Goal: Navigation & Orientation: Find specific page/section

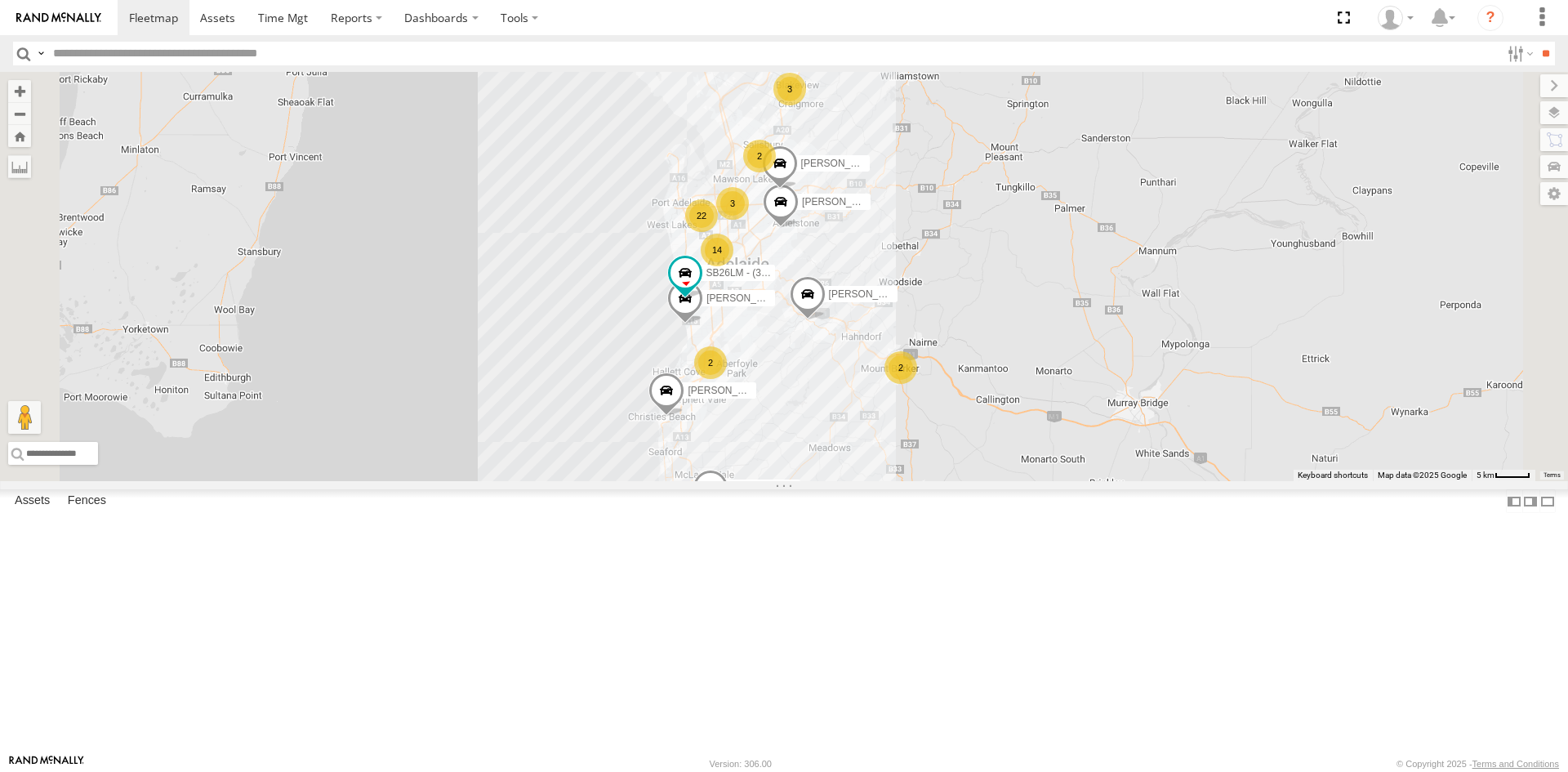
click at [0, 0] on div "All Assets" at bounding box center [0, 0] width 0 height 0
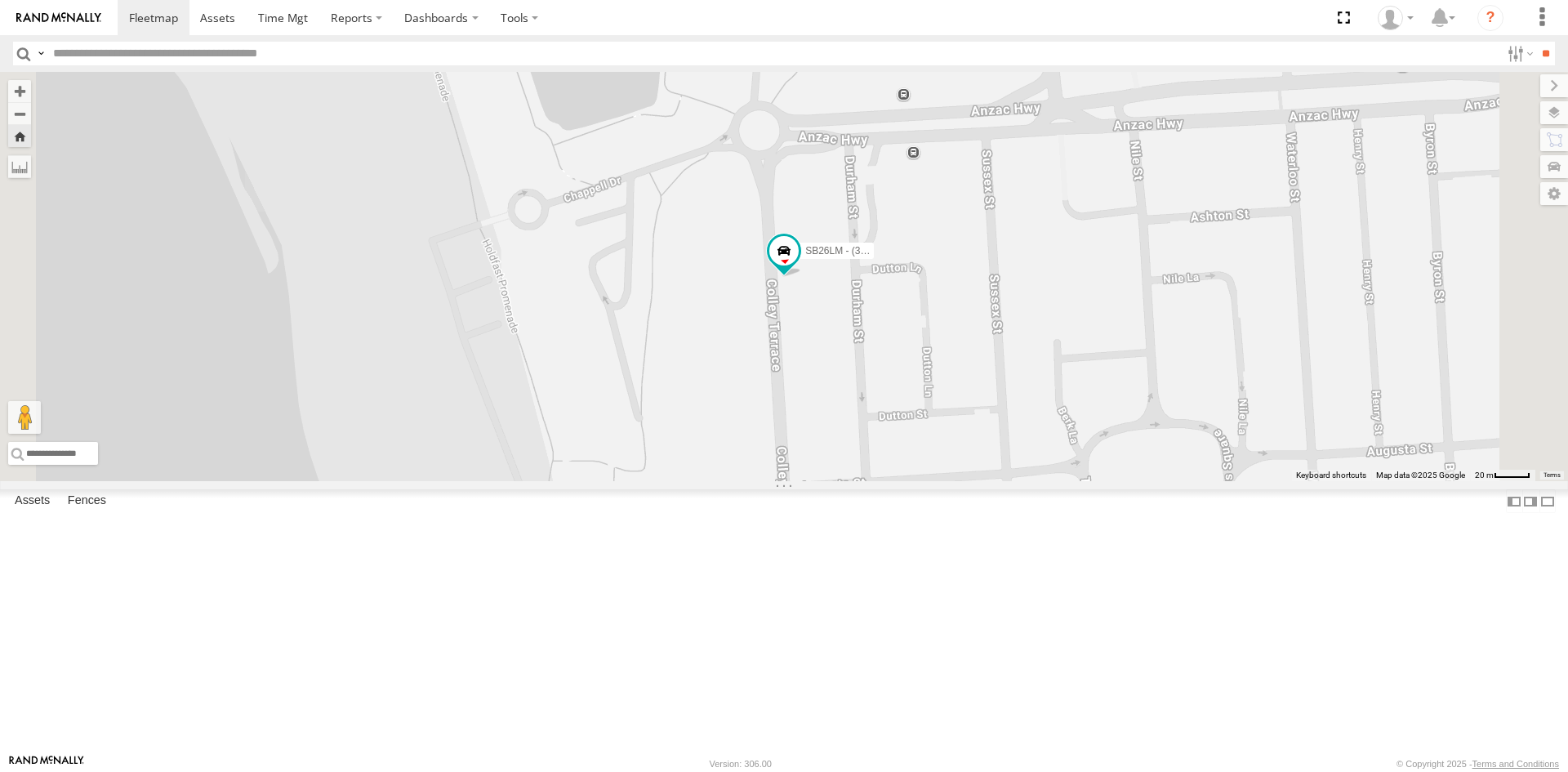
click at [0, 0] on div "All Assets" at bounding box center [0, 0] width 0 height 0
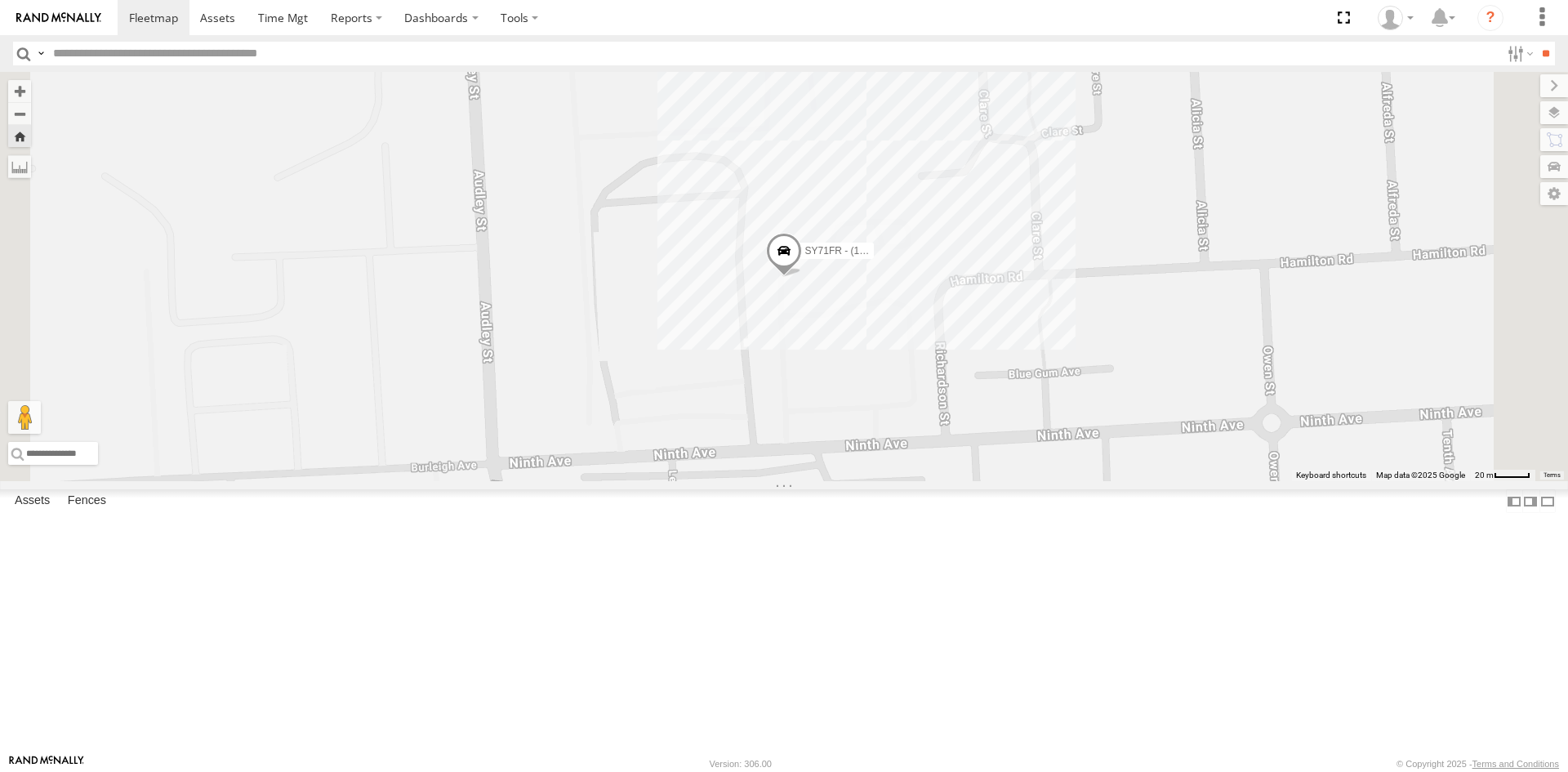
click at [0, 0] on div "S254CLT - [PERSON_NAME]" at bounding box center [0, 0] width 0 height 0
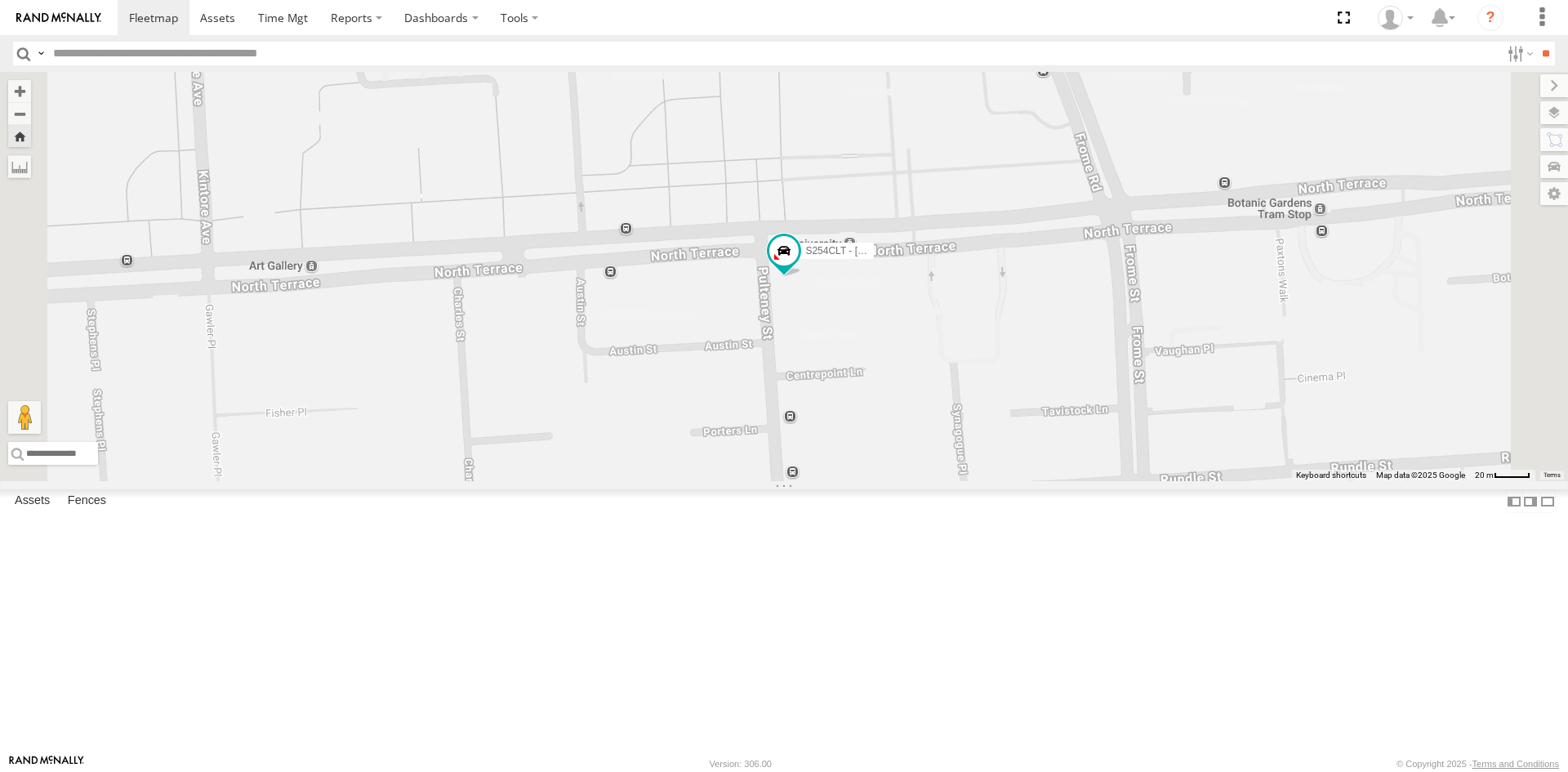
click at [0, 0] on div "S168CSD - Fridge It Spaceship All Assets" at bounding box center [0, 0] width 0 height 0
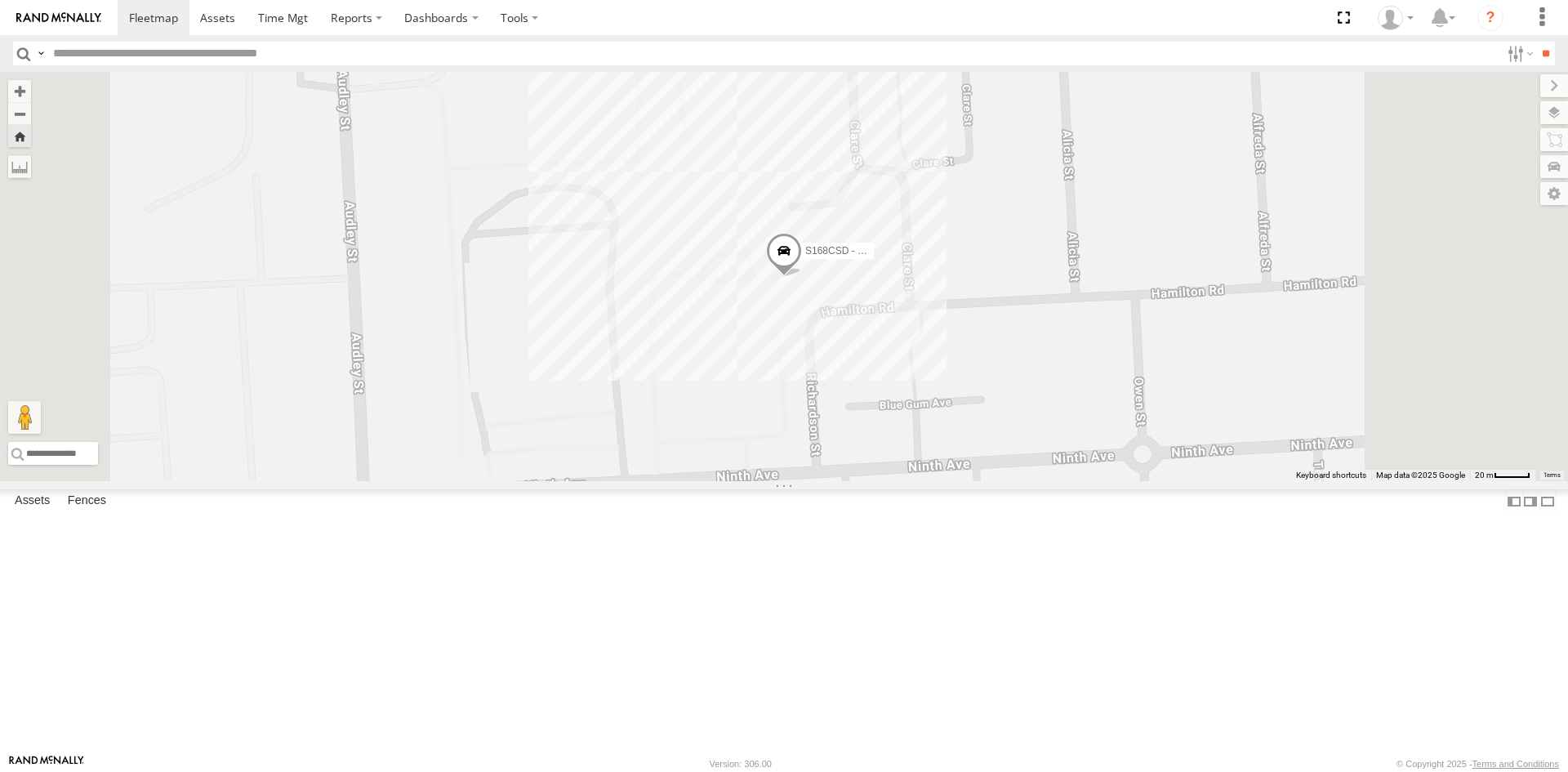
click at [0, 0] on div "SY71FR - (16P TRAILER) PM1" at bounding box center [0, 0] width 0 height 0
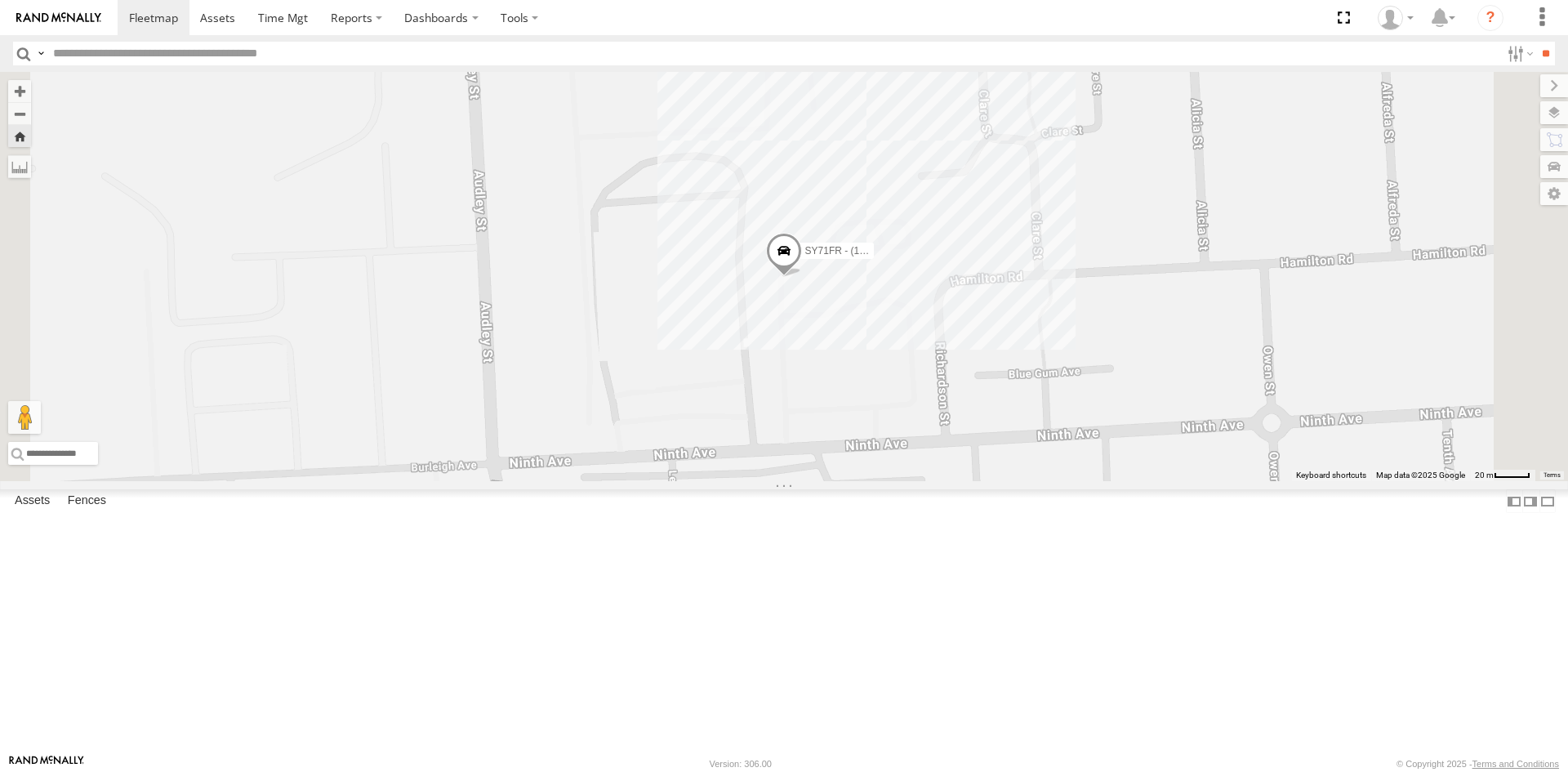
click at [0, 0] on div "SB26LM - (3P HINO) R7 All Assets [PERSON_NAME] Ter Glenelg -34.97748 138.5123 V…" at bounding box center [0, 0] width 0 height 0
click at [0, 0] on div "SB26LM - (3P HINO) R7" at bounding box center [0, 0] width 0 height 0
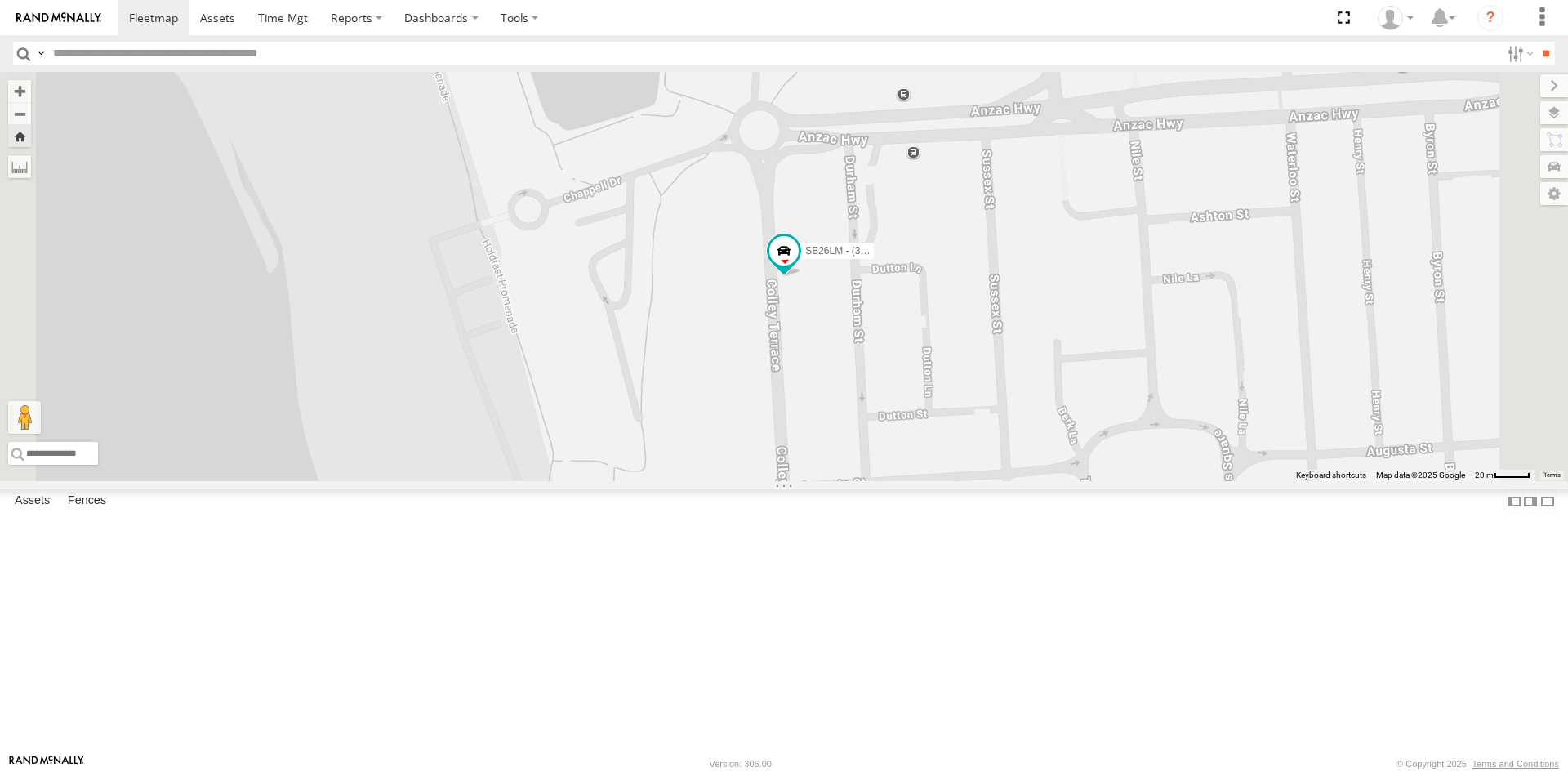
click at [0, 0] on div "All Assets" at bounding box center [0, 0] width 0 height 0
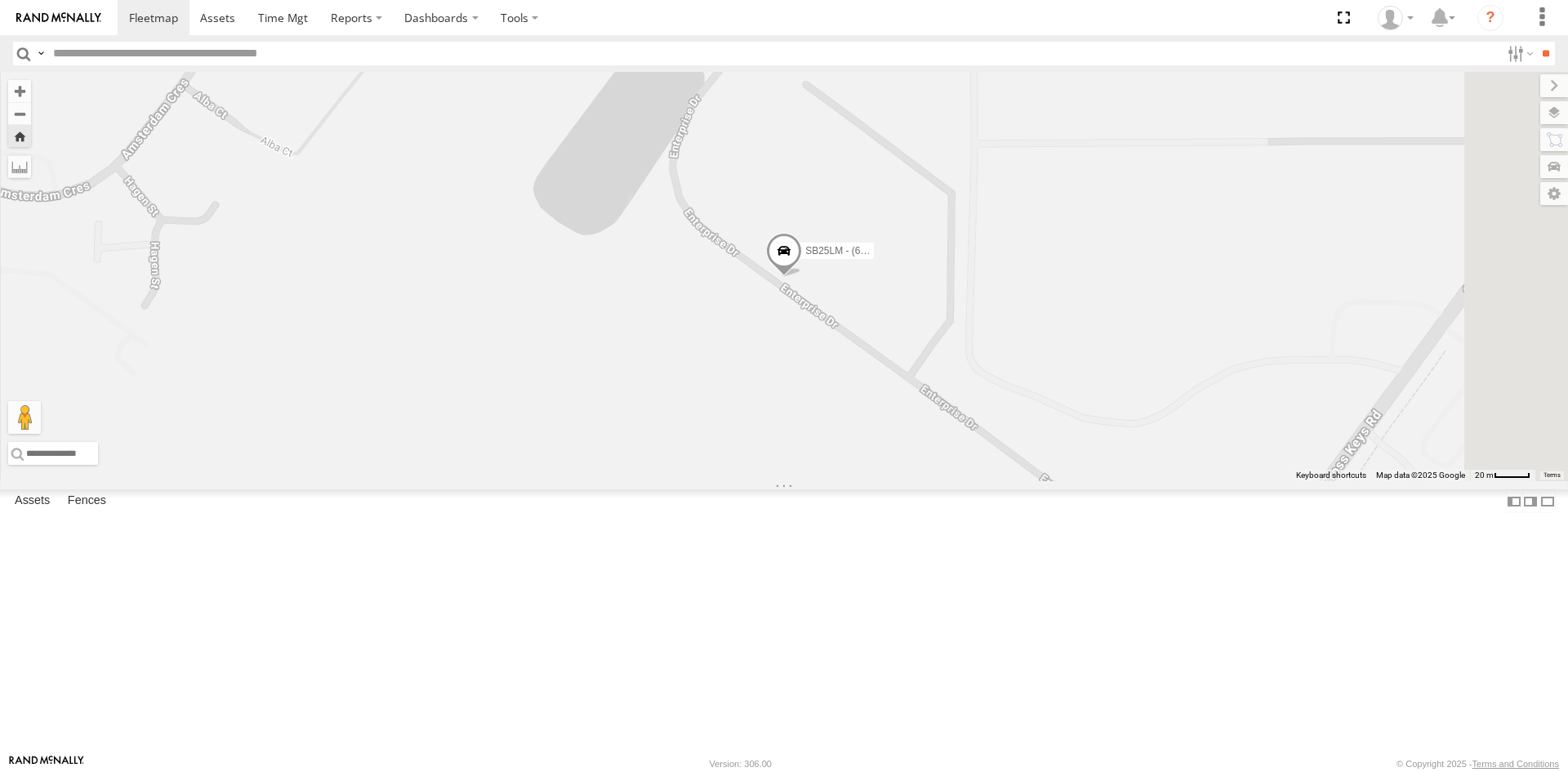
click at [0, 0] on div "SY71FR - (16P TRAILER) PM1" at bounding box center [0, 0] width 0 height 0
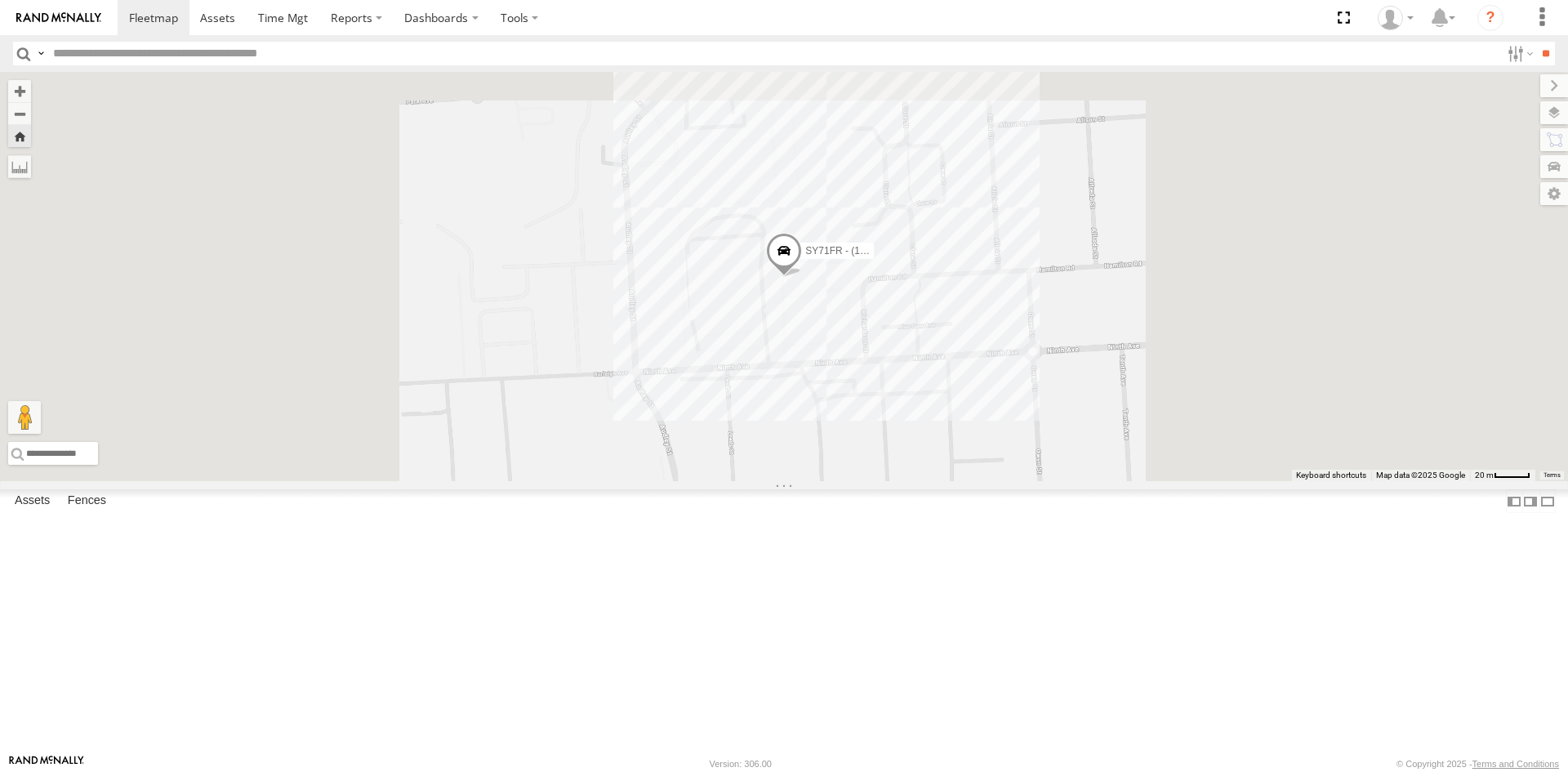
click at [0, 0] on div "All Assets" at bounding box center [0, 0] width 0 height 0
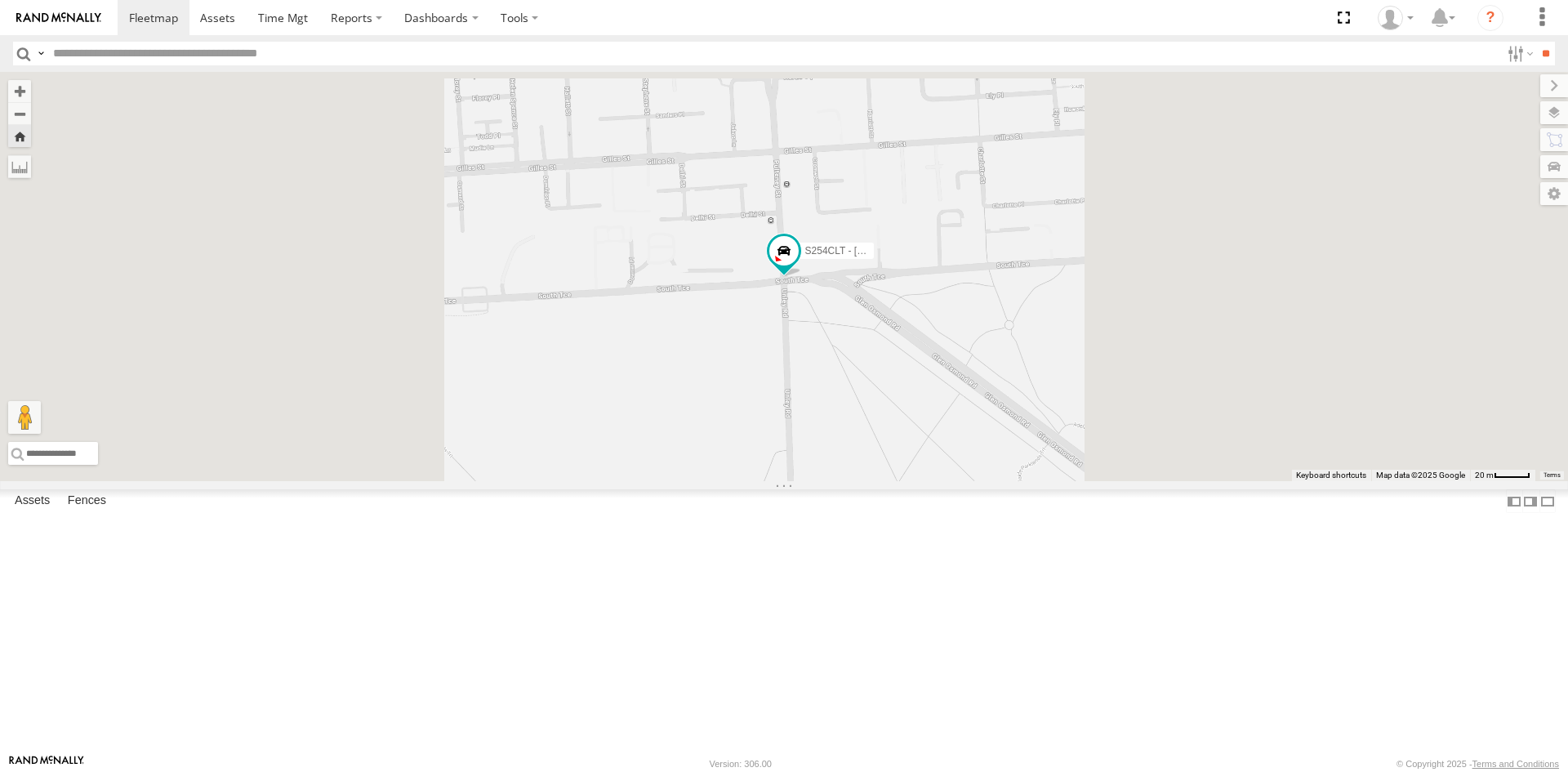
click at [0, 0] on div "S168CSD - Fridge It Spaceship" at bounding box center [0, 0] width 0 height 0
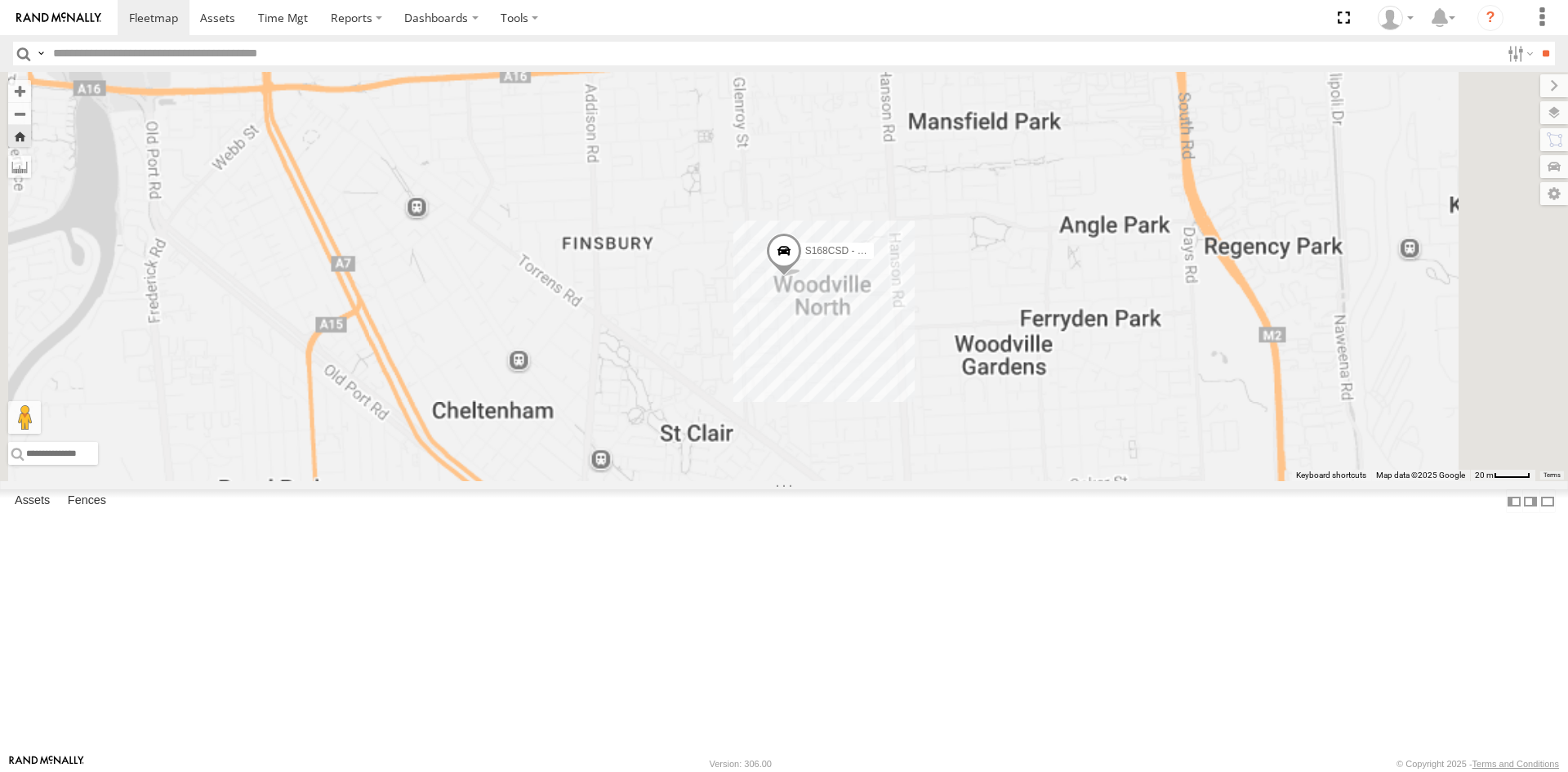
click at [0, 0] on div "S264CKI - Fridge It Crafter All Assets" at bounding box center [0, 0] width 0 height 0
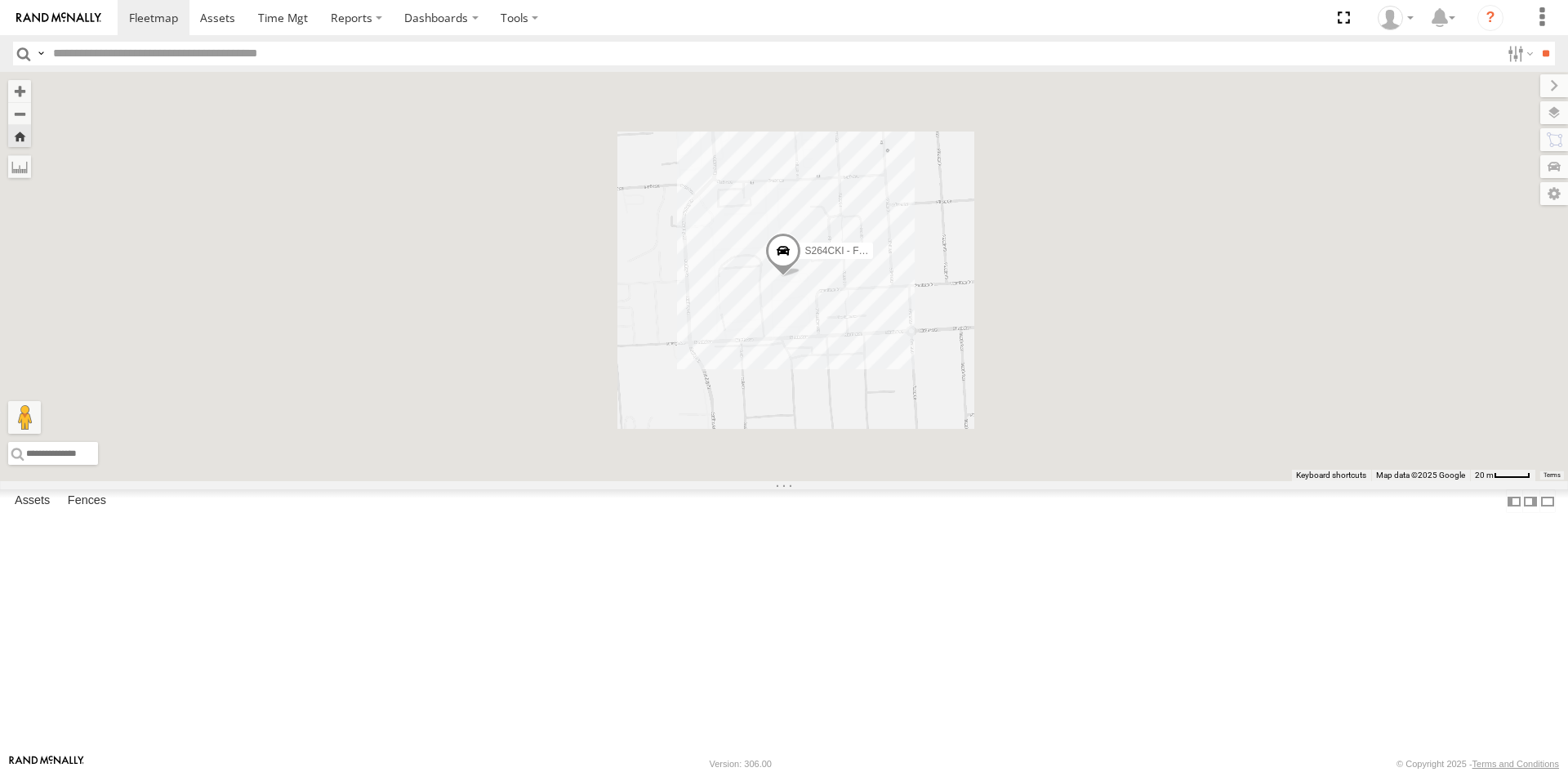
scroll to position [245, 0]
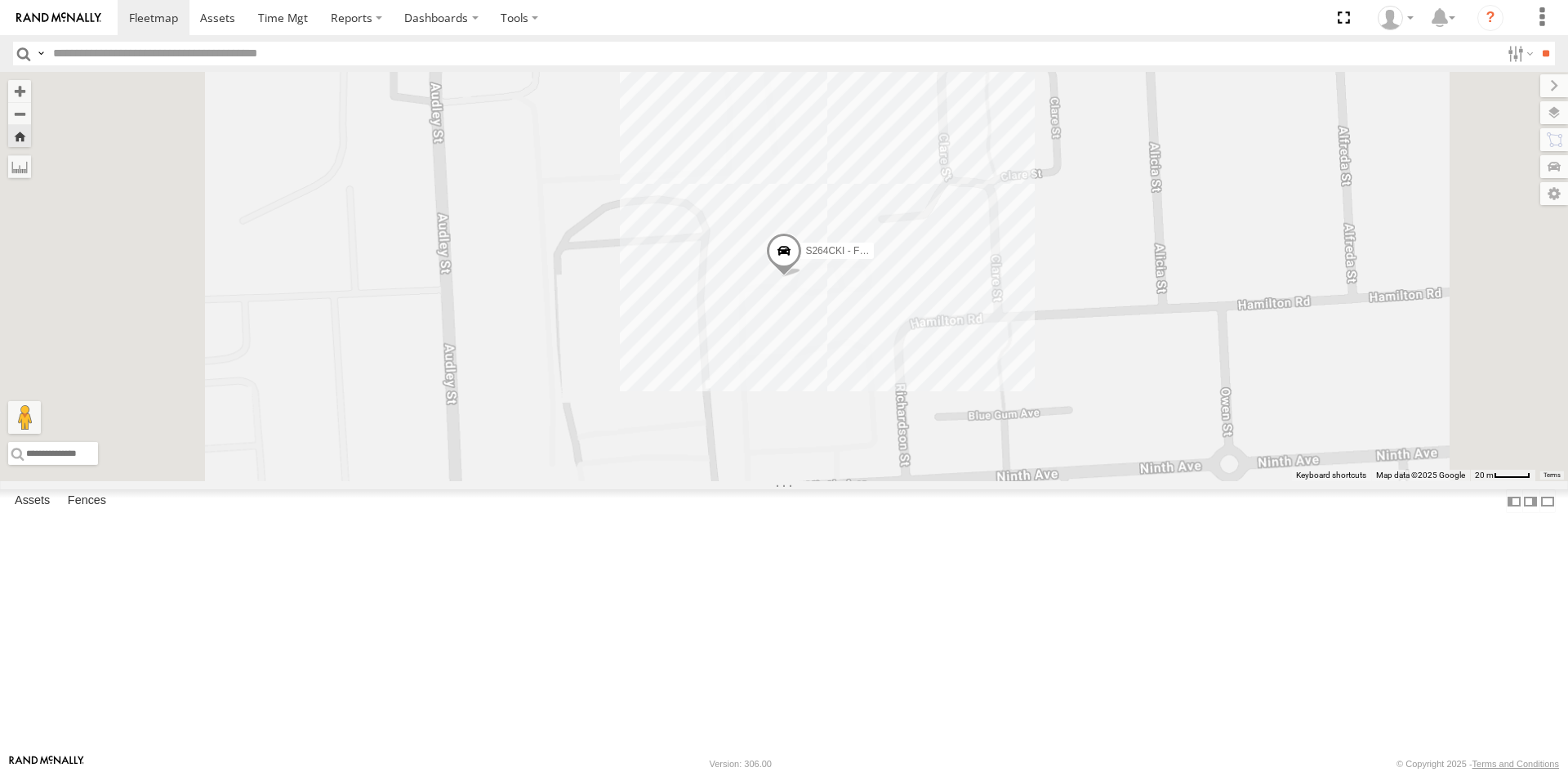
click at [0, 0] on div "S678CGD - Fridge It Sprinter All Assets" at bounding box center [0, 0] width 0 height 0
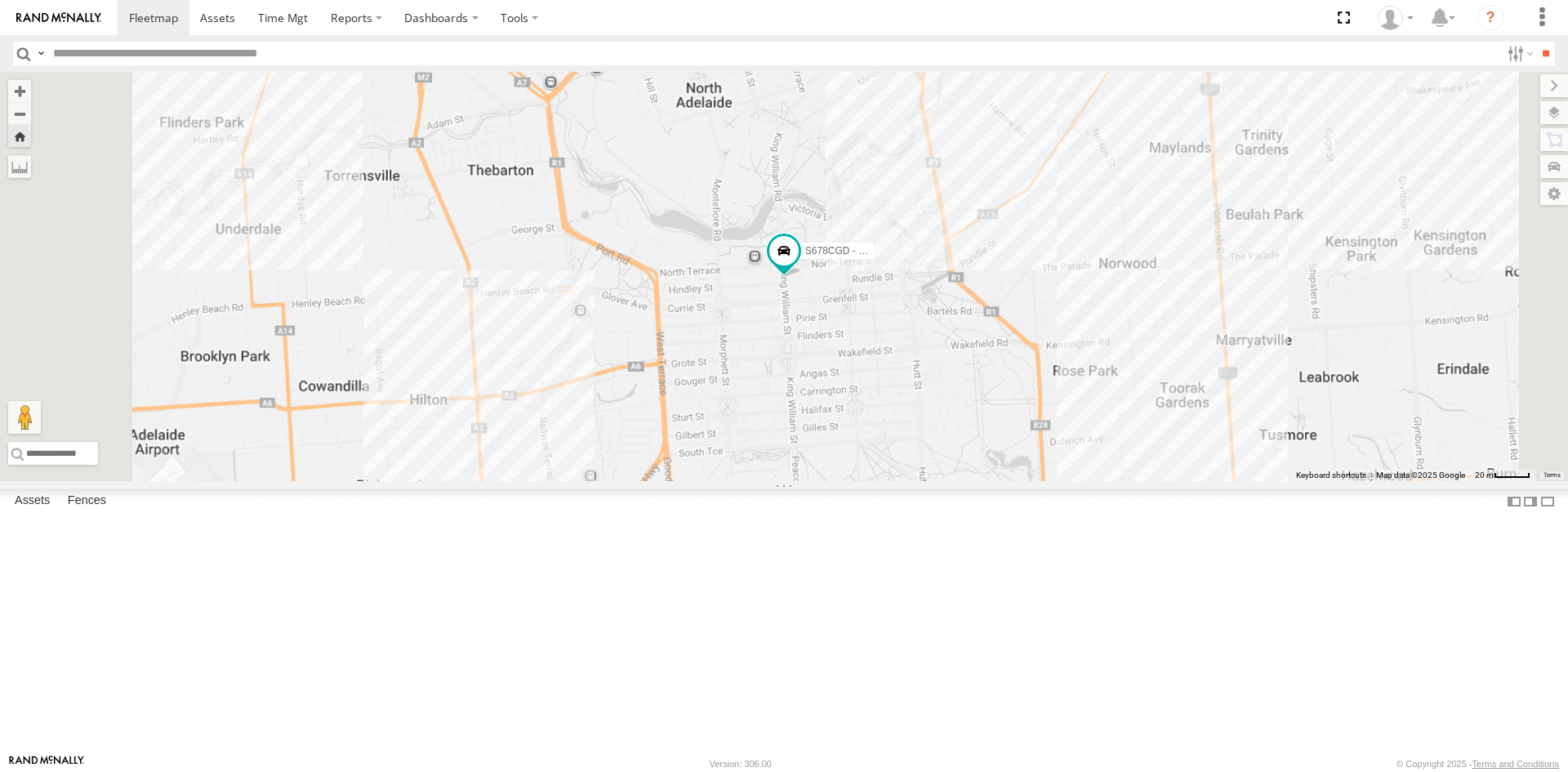
click at [0, 0] on div "All Assets" at bounding box center [0, 0] width 0 height 0
